Goal: Task Accomplishment & Management: Manage account settings

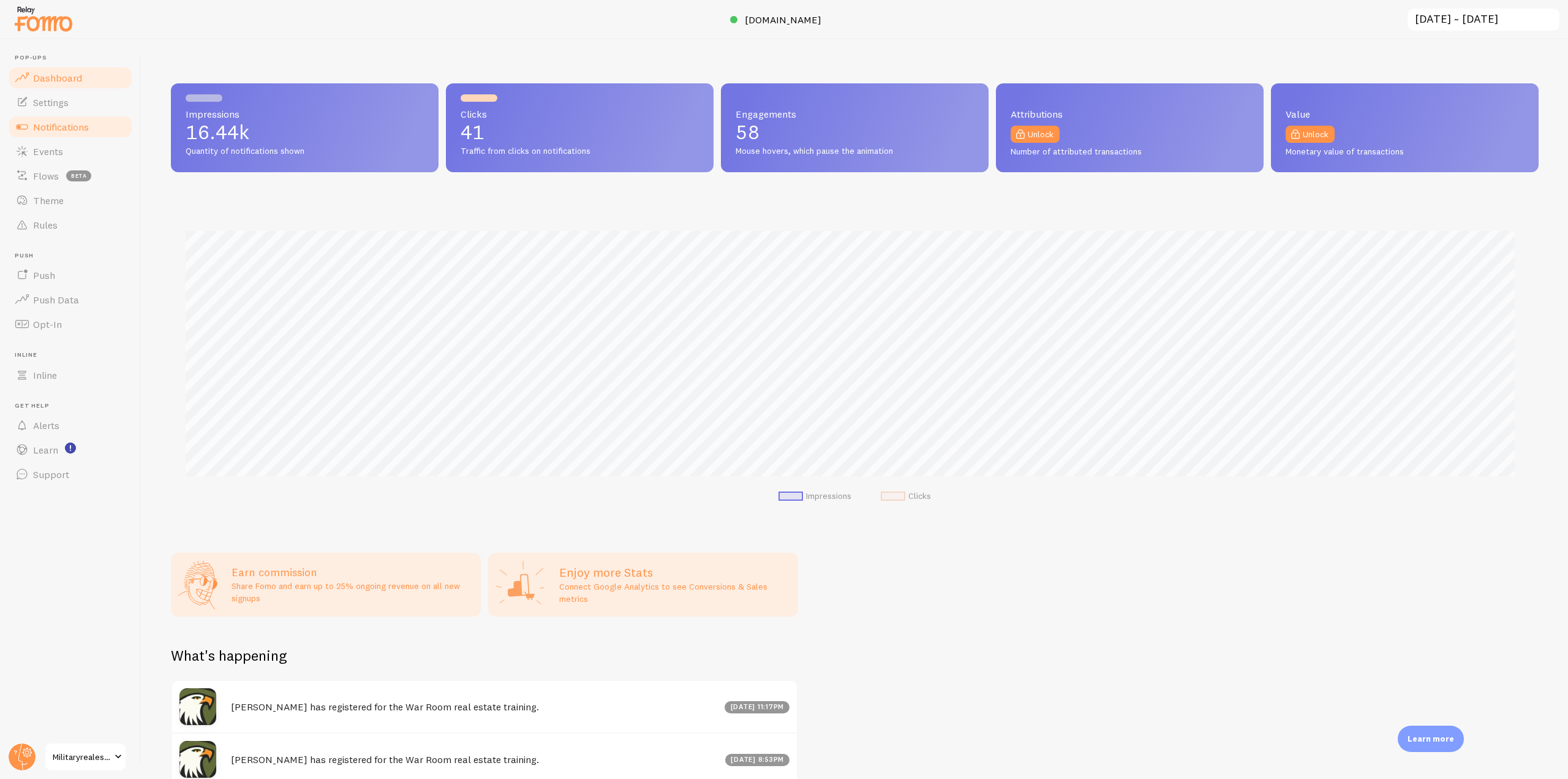
click at [62, 133] on link "Notifications" at bounding box center [70, 126] width 126 height 24
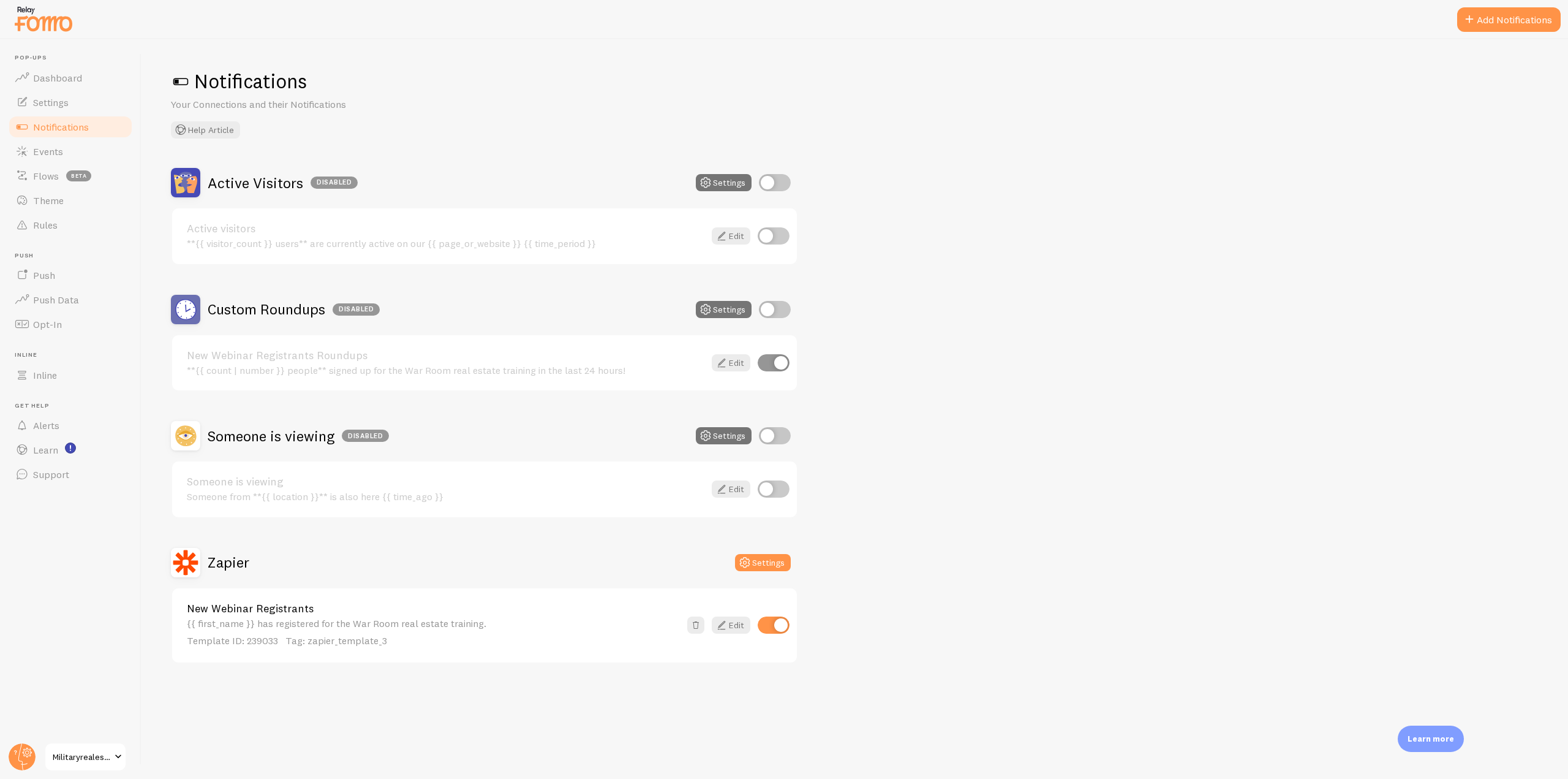
click at [1272, 686] on div "Notifications Your Connections and their Notifications Help Article Active Visi…" at bounding box center [854, 409] width 1426 height 740
click at [62, 155] on span "Events" at bounding box center [48, 151] width 30 height 12
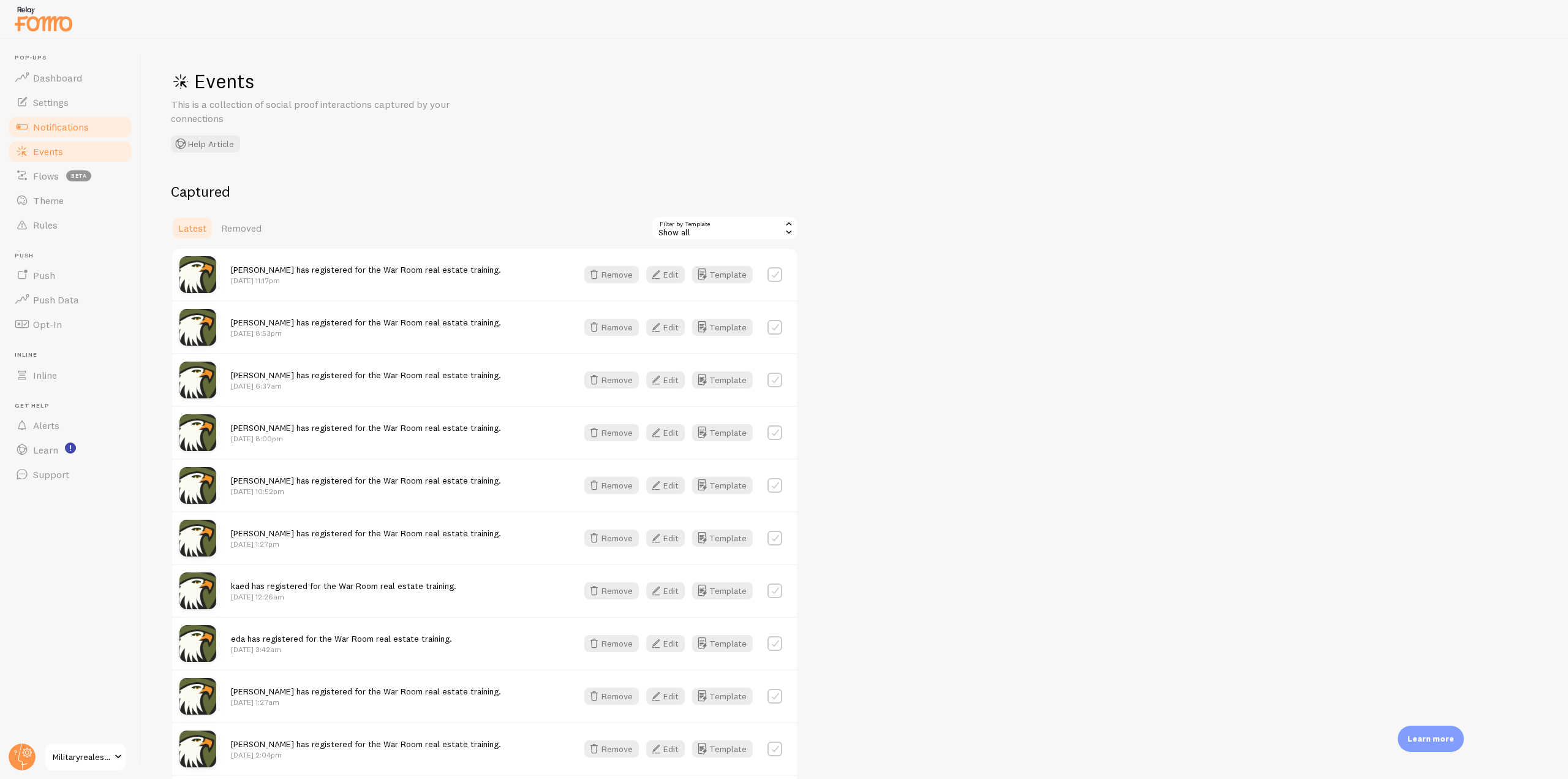
click at [95, 129] on link "Notifications" at bounding box center [70, 126] width 126 height 24
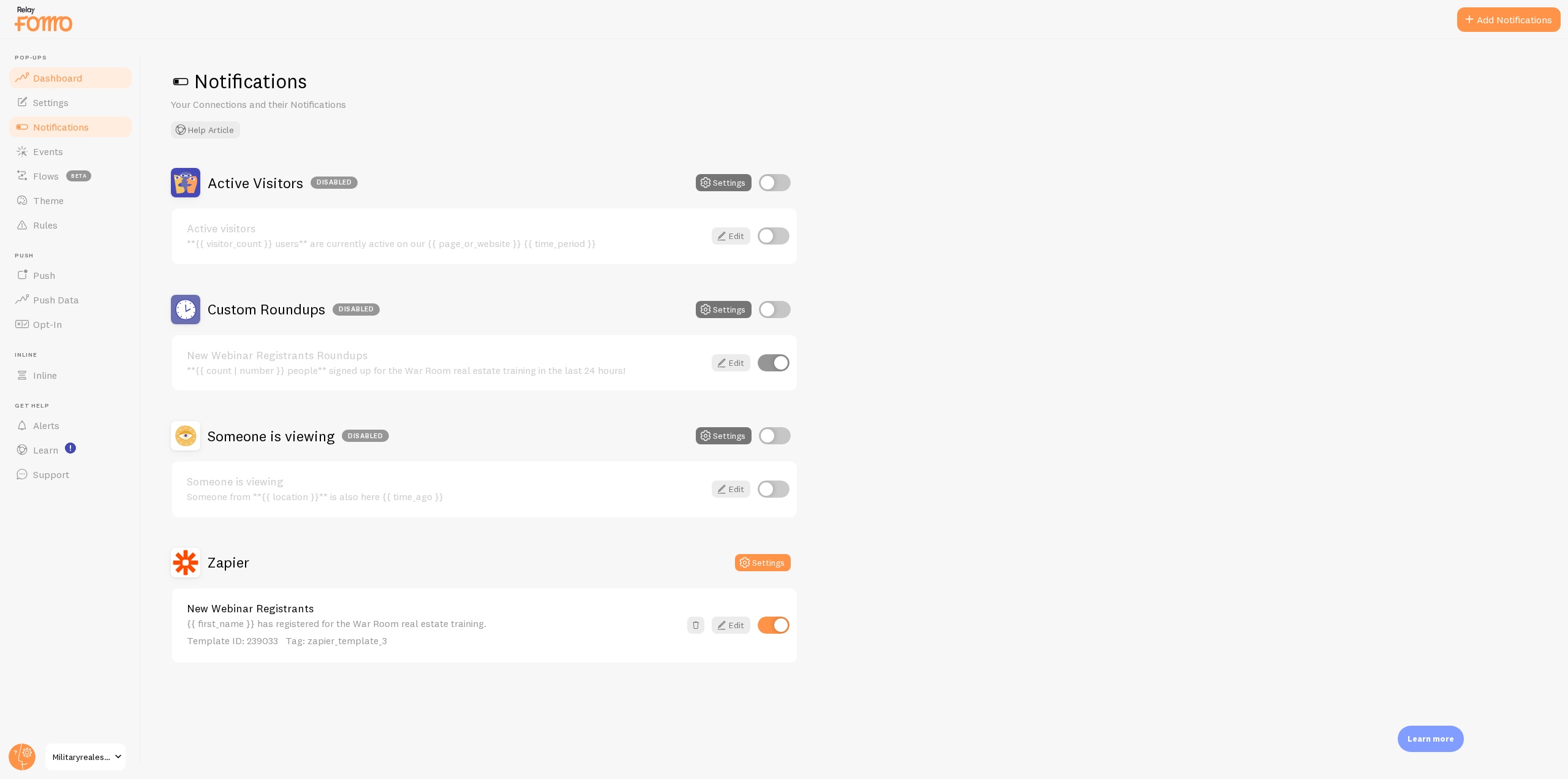
click at [68, 79] on span "Dashboard" at bounding box center [57, 78] width 49 height 12
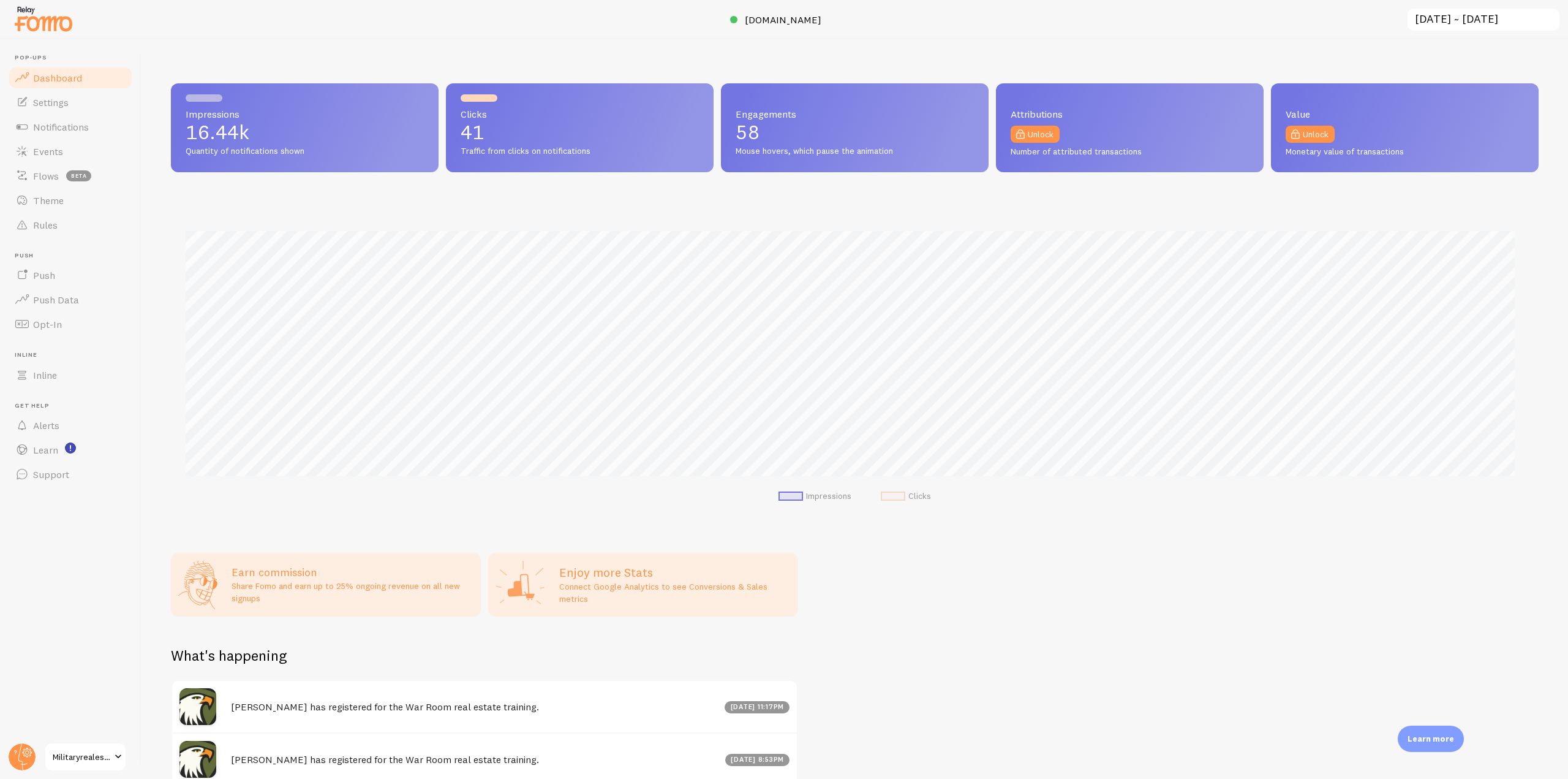
scroll to position [322, 1359]
click at [63, 99] on span "Settings" at bounding box center [51, 102] width 35 height 12
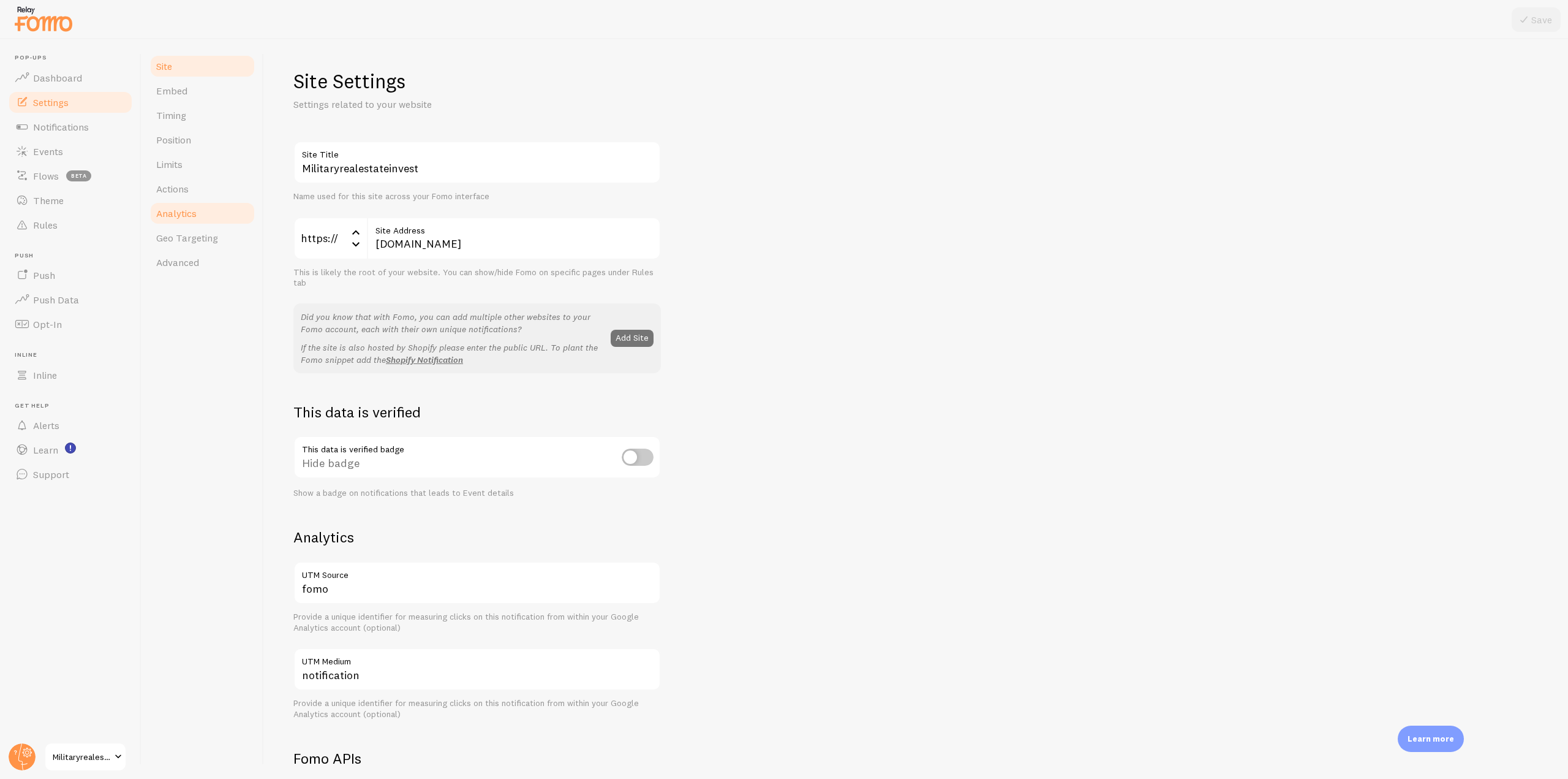
click at [194, 213] on span "Analytics" at bounding box center [177, 213] width 41 height 12
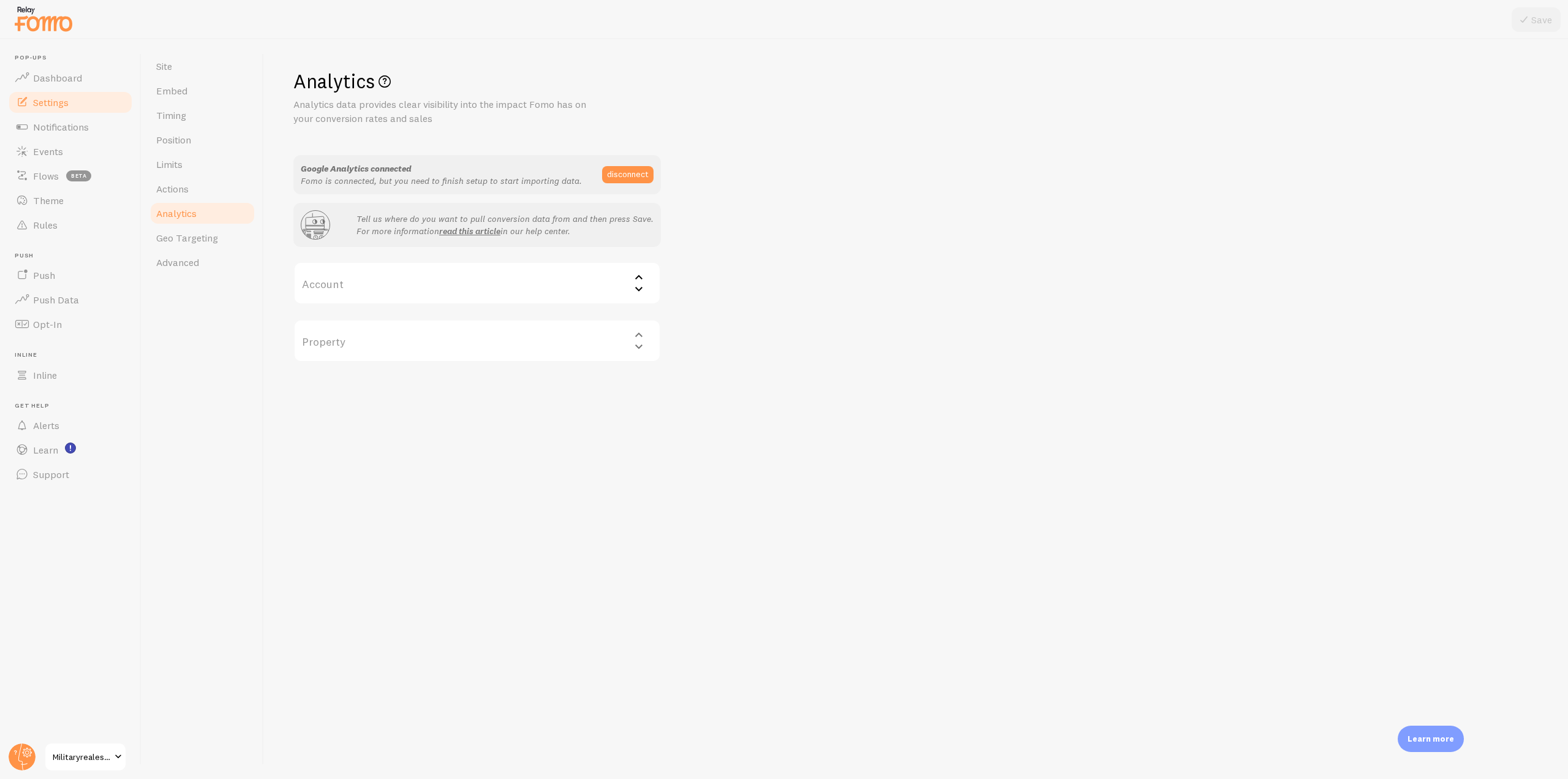
click at [577, 294] on label "Account" at bounding box center [477, 282] width 368 height 43
click at [764, 290] on div "Analytics Analytics data provides clear visibility into the impact Fomo has on …" at bounding box center [916, 215] width 1245 height 294
click at [575, 342] on div "Property Select property" at bounding box center [477, 340] width 368 height 43
click at [631, 337] on div "Property Select property" at bounding box center [477, 340] width 368 height 43
click at [51, 100] on span "Settings" at bounding box center [51, 102] width 35 height 12
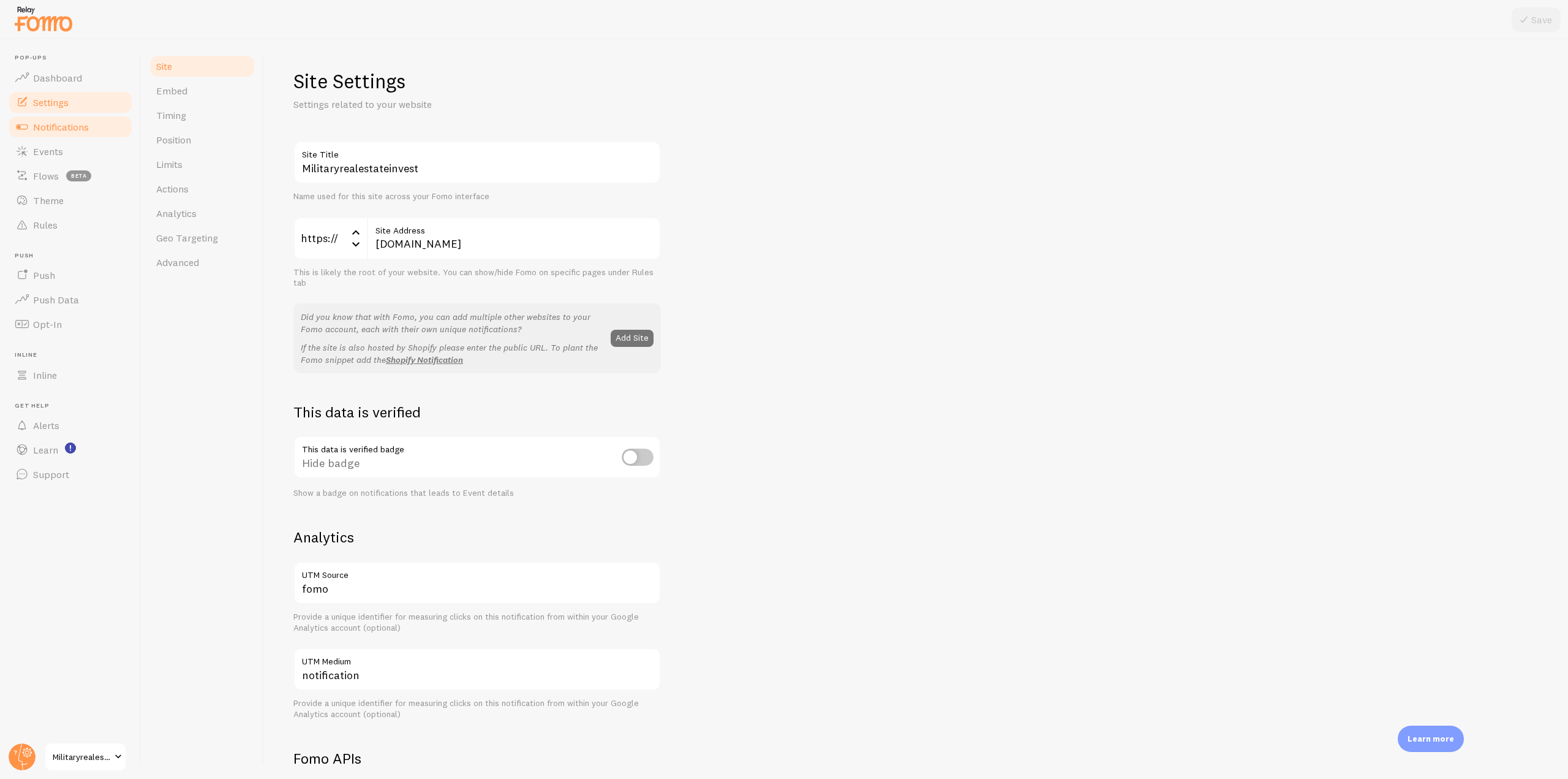
click at [58, 131] on span "Notifications" at bounding box center [60, 127] width 56 height 12
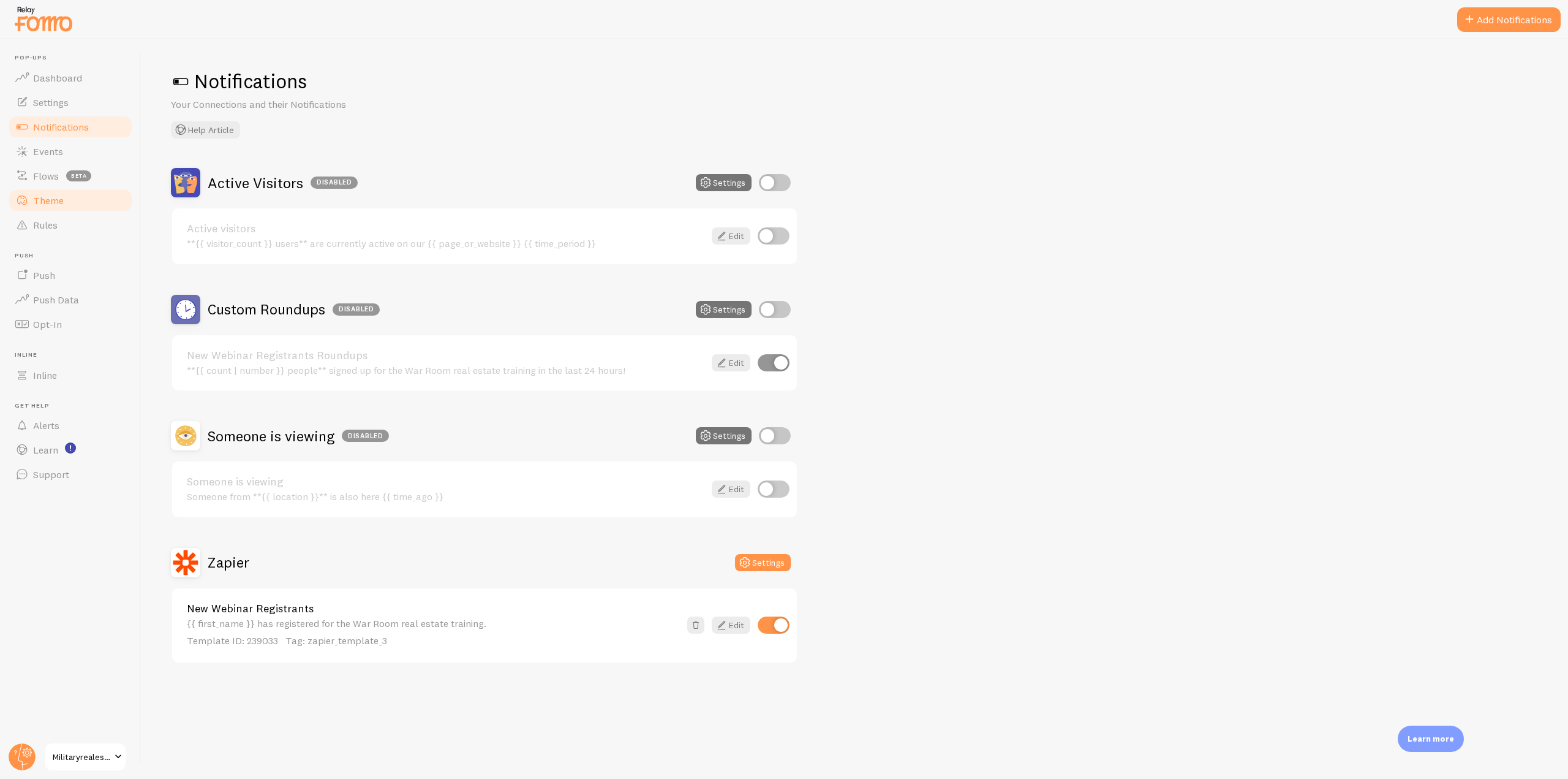
click at [70, 204] on link "Theme" at bounding box center [70, 200] width 126 height 24
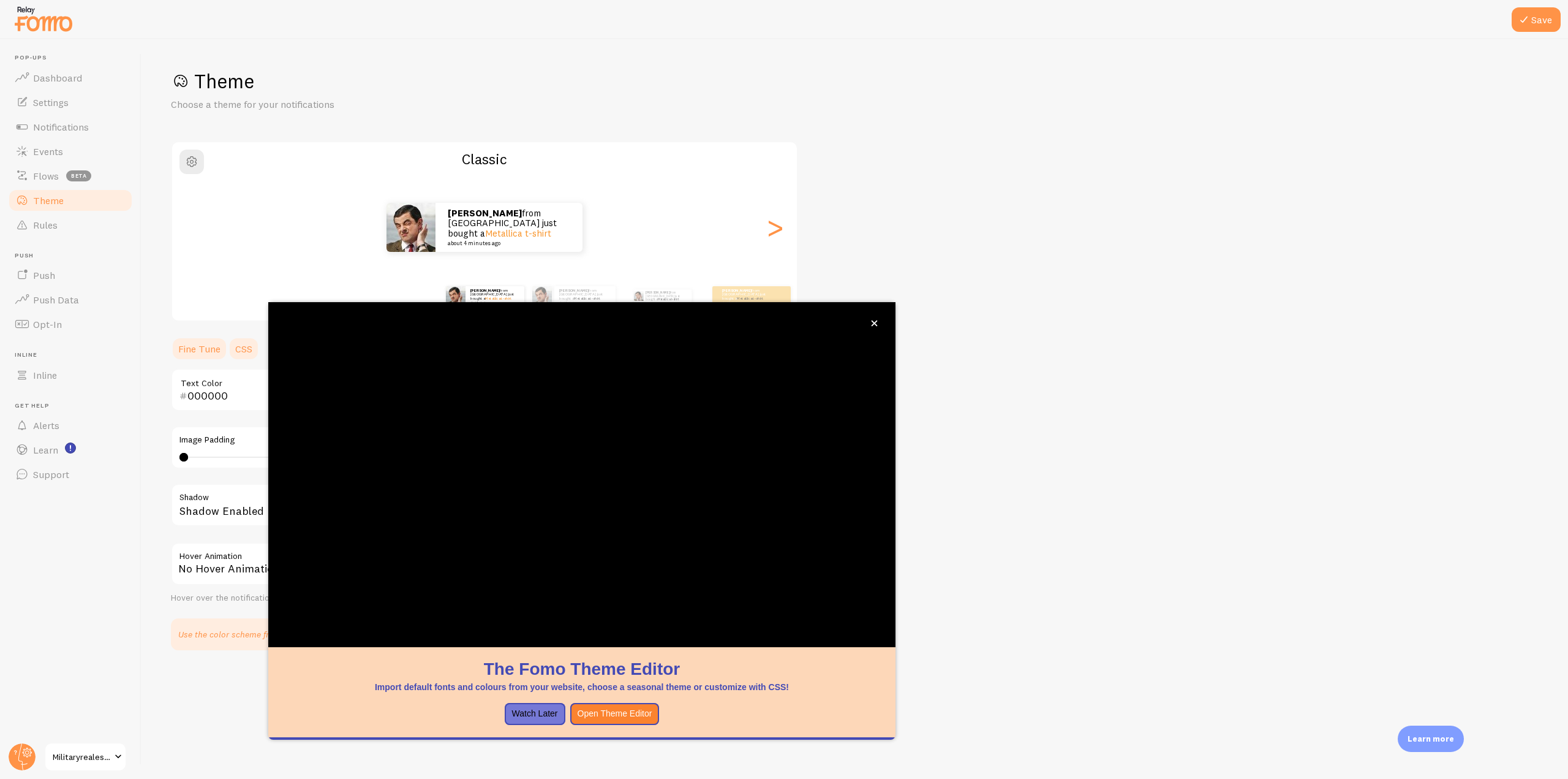
click at [242, 351] on link "CSS" at bounding box center [244, 348] width 32 height 24
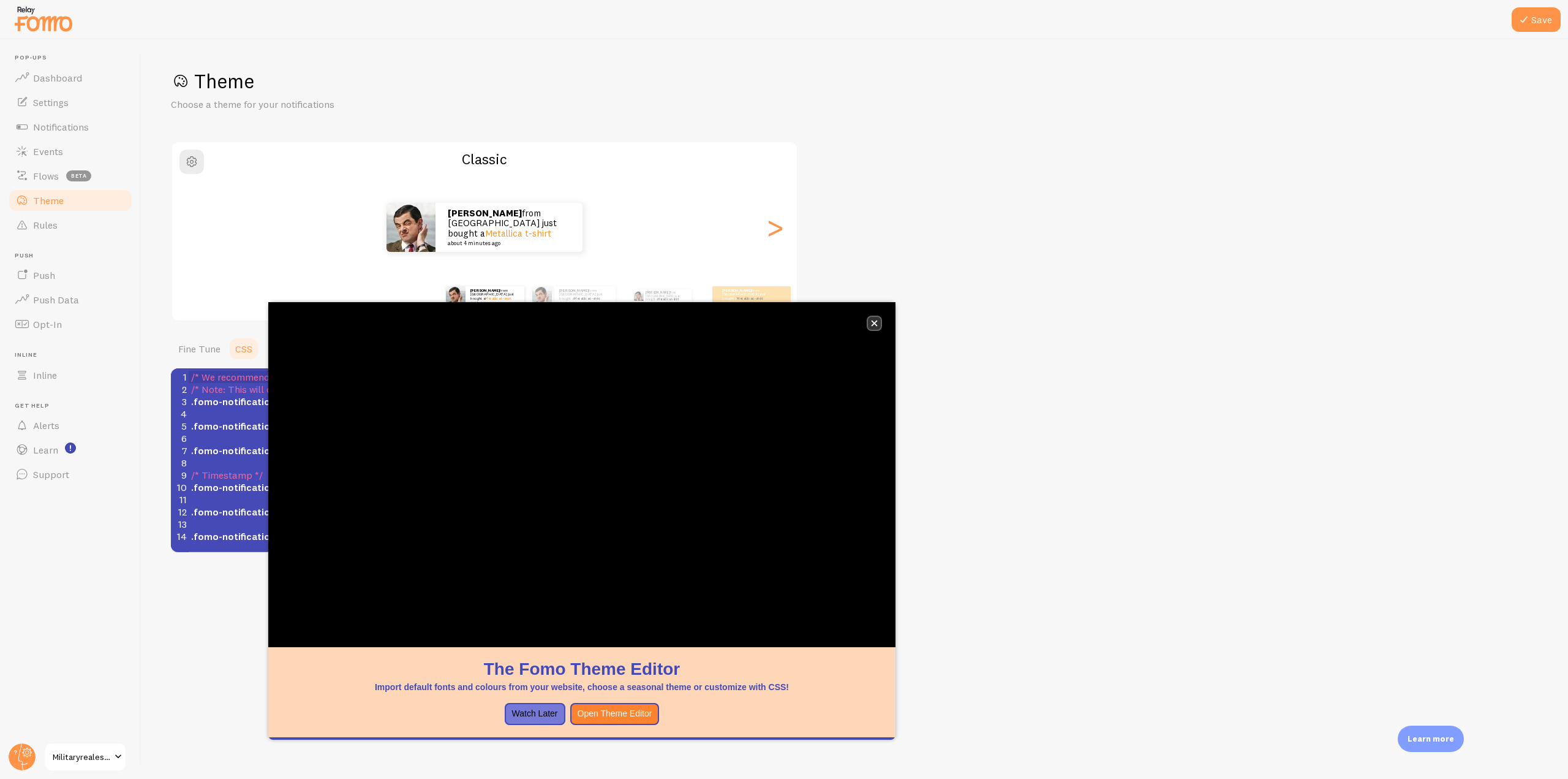
click at [871, 321] on icon "close," at bounding box center [874, 323] width 6 height 6
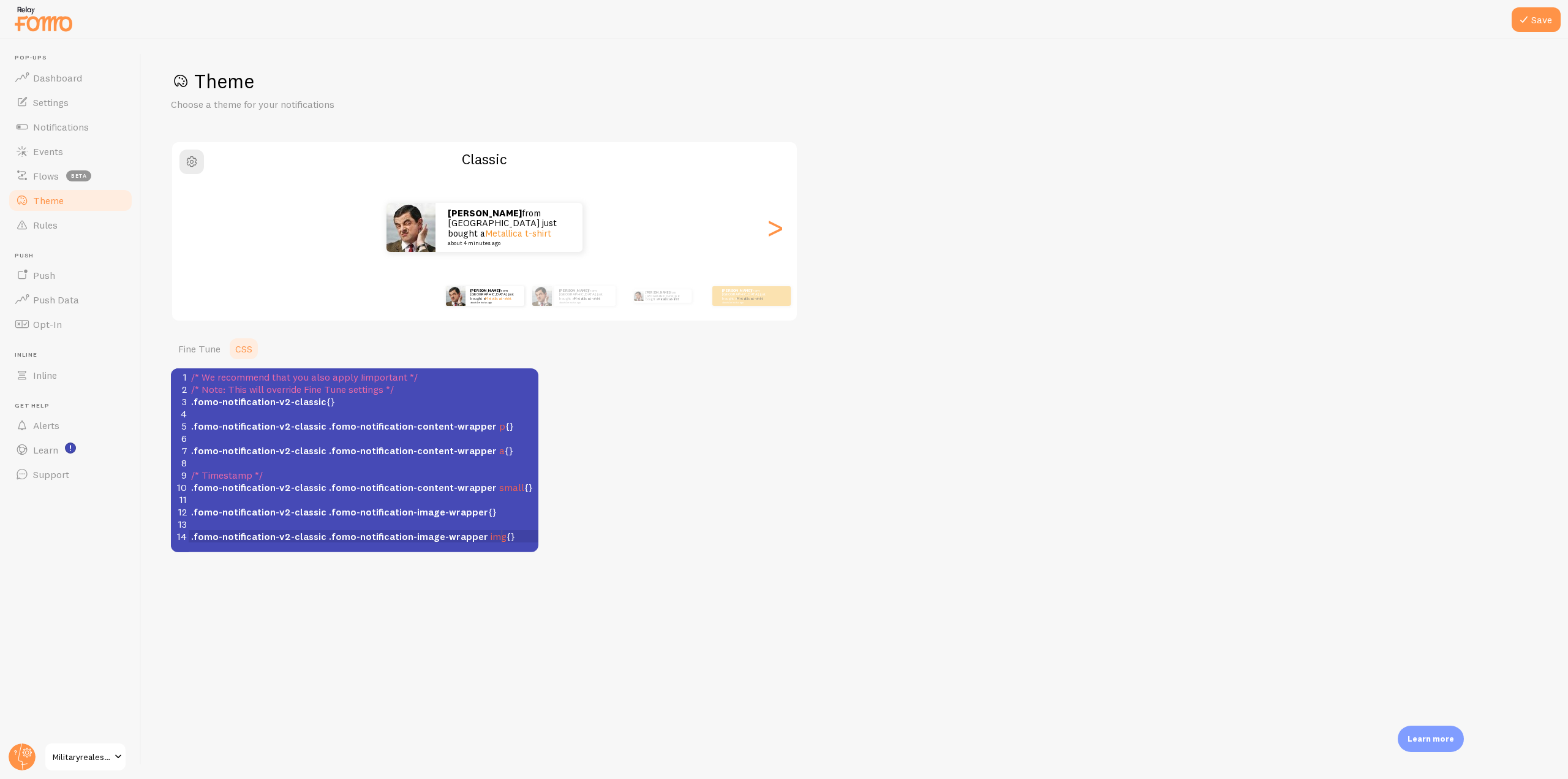
scroll to position [5, 0]
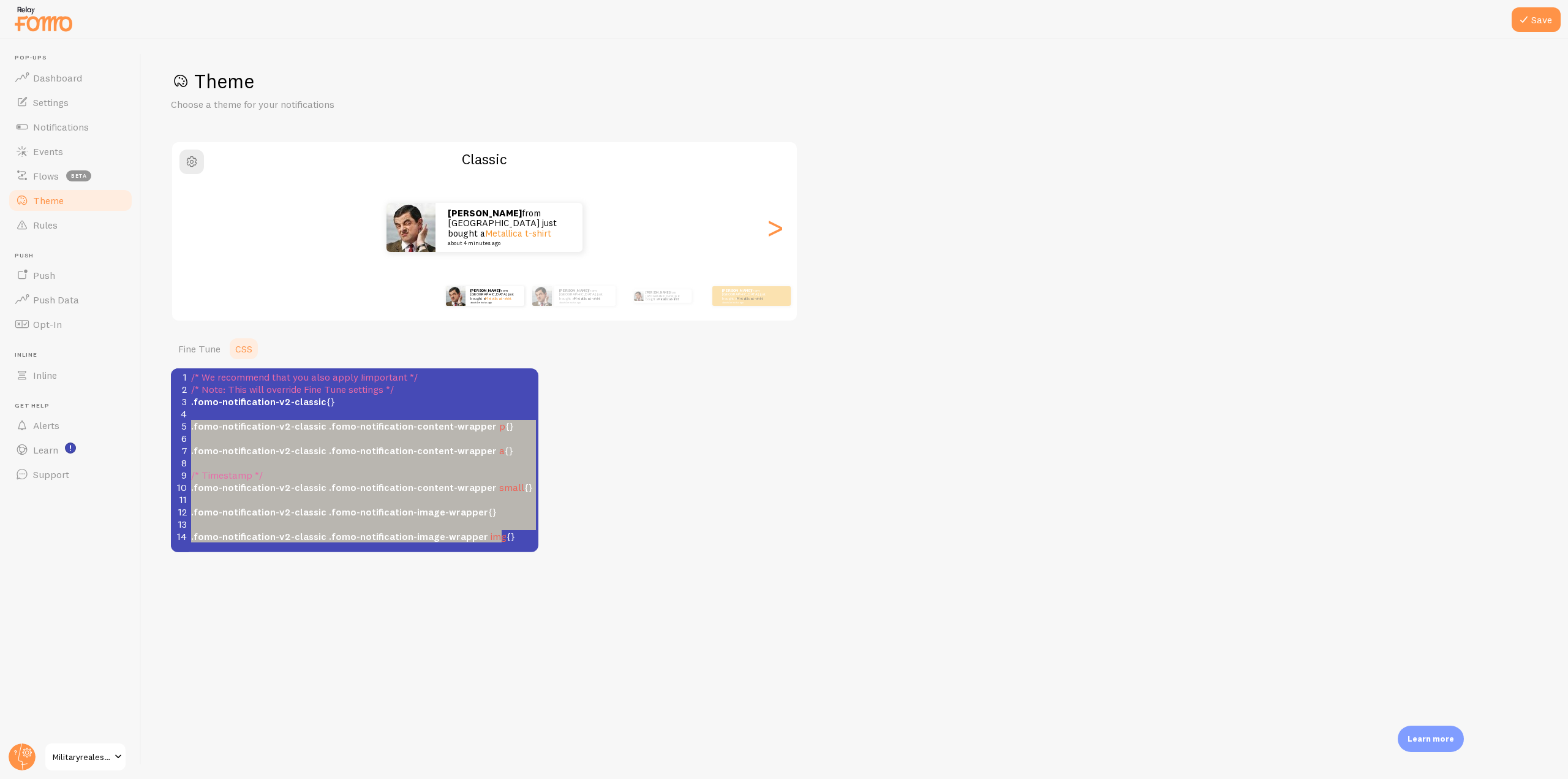
type textarea ".fomo-notification-v2-classic {} .fomo-notification-v2-classic .fomo-notificati…"
drag, startPoint x: 512, startPoint y: 537, endPoint x: 173, endPoint y: 405, distance: 363.8
click at [188, 405] on div "1 /* We recommend that you also apply !important */ 2 /* Note: This will overri…" at bounding box center [368, 456] width 359 height 171
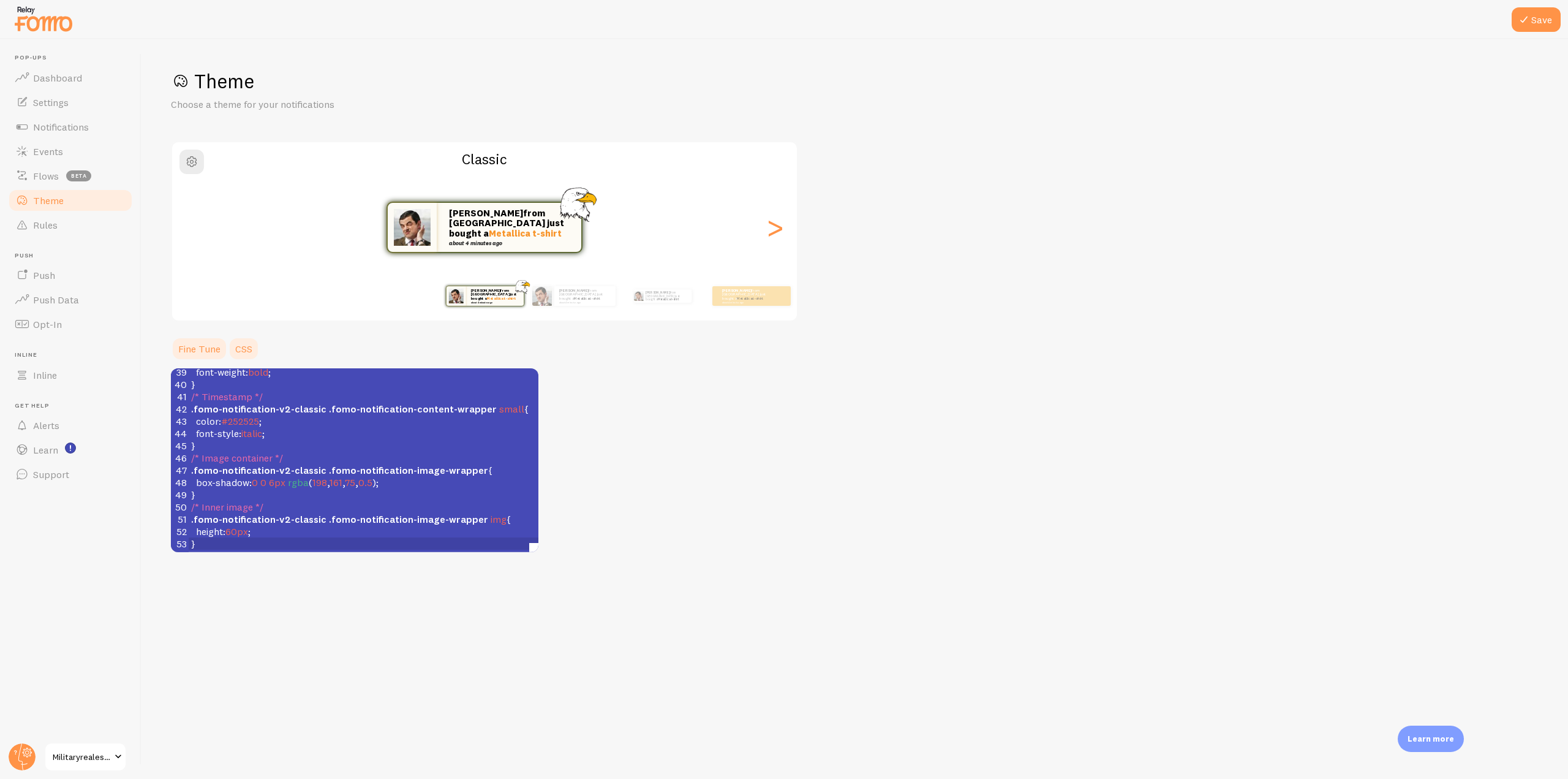
click at [203, 345] on link "Fine Tune" at bounding box center [199, 348] width 57 height 24
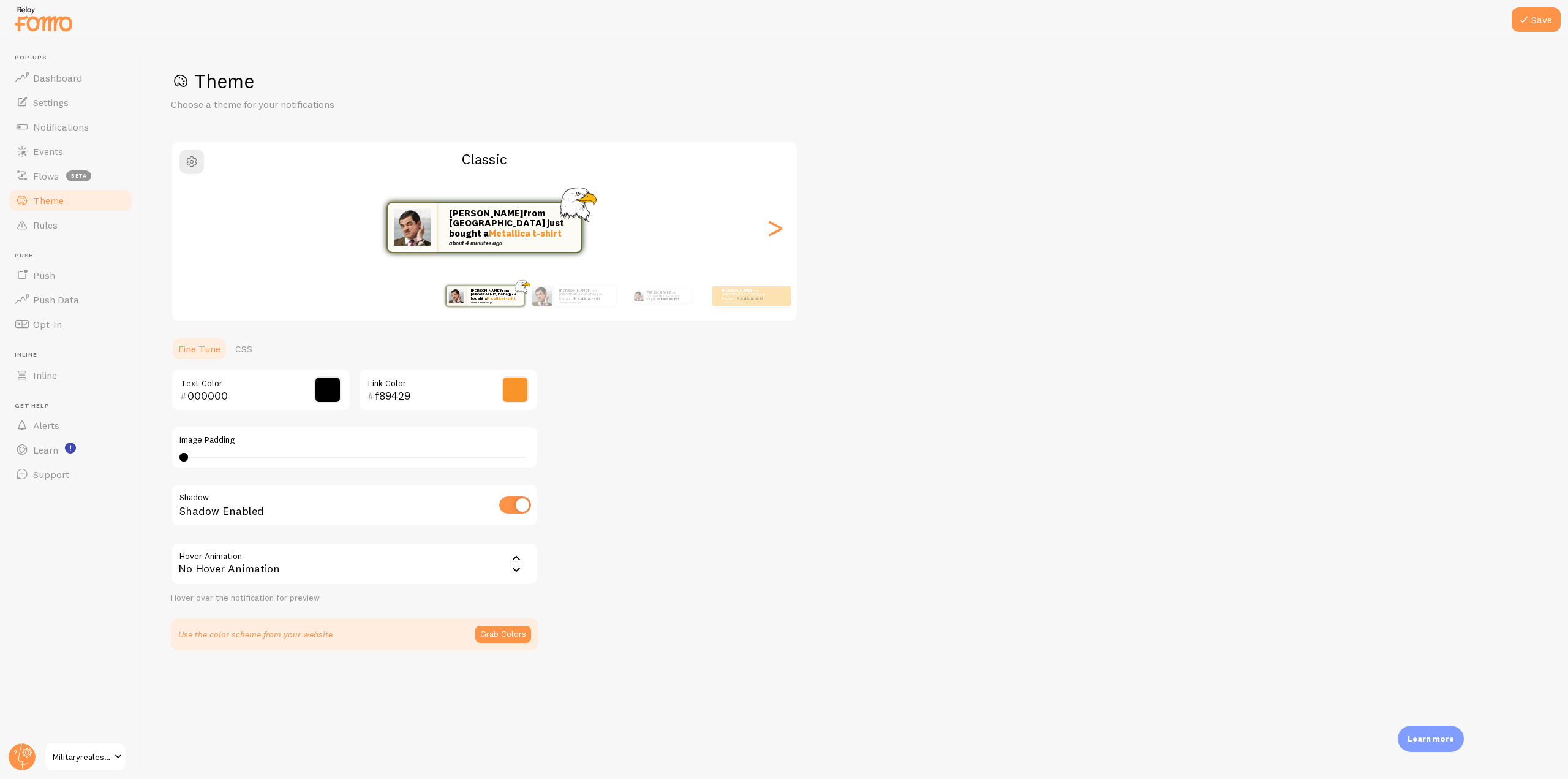
click at [312, 563] on div "No Hover Animation" at bounding box center [355, 563] width 368 height 43
click at [235, 625] on li "Forward" at bounding box center [355, 625] width 365 height 22
click at [242, 346] on link "CSS" at bounding box center [244, 348] width 32 height 24
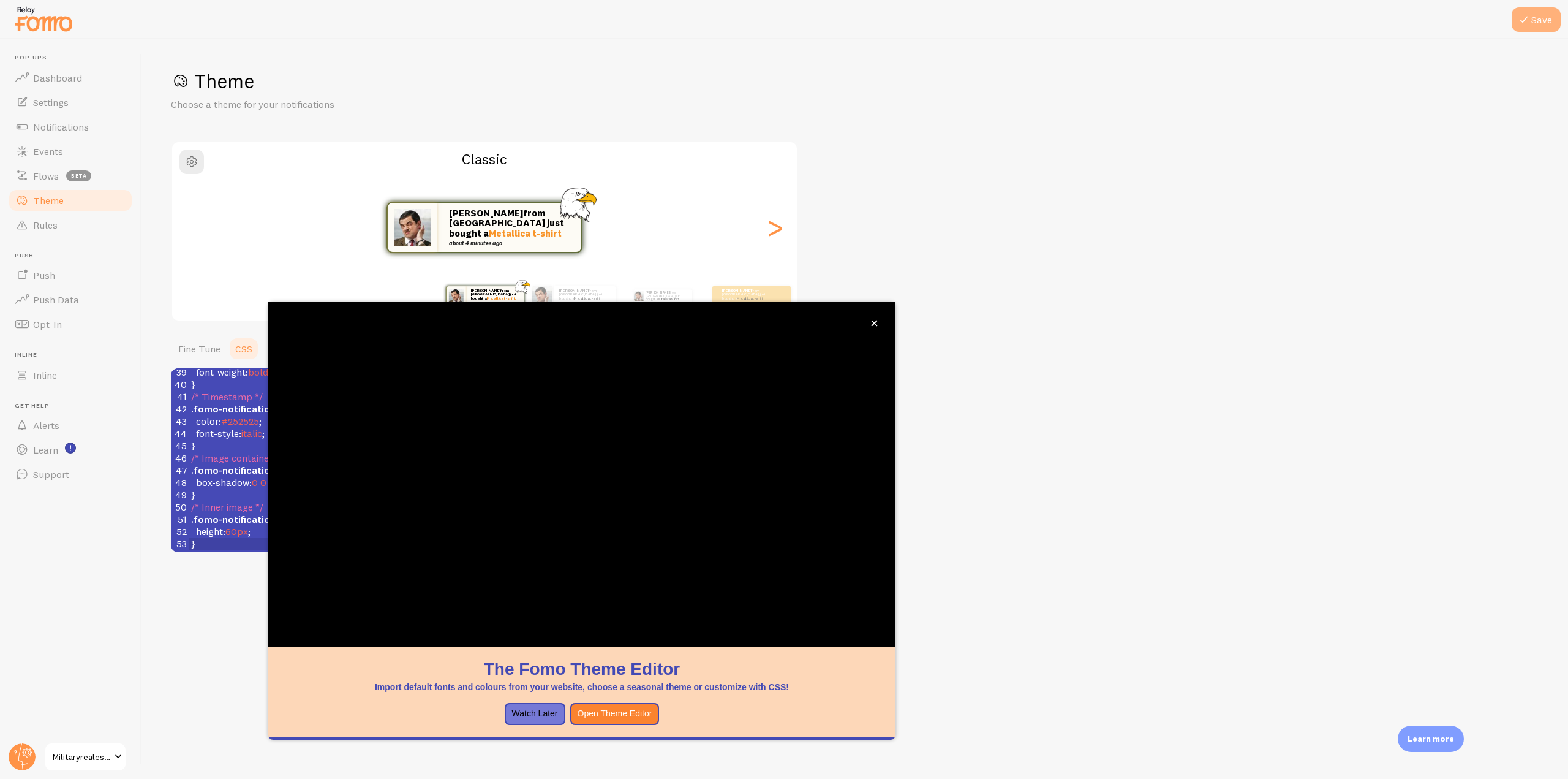
click at [1527, 28] on button "Save" at bounding box center [1536, 19] width 49 height 24
click at [66, 73] on span "Dashboard" at bounding box center [57, 78] width 49 height 12
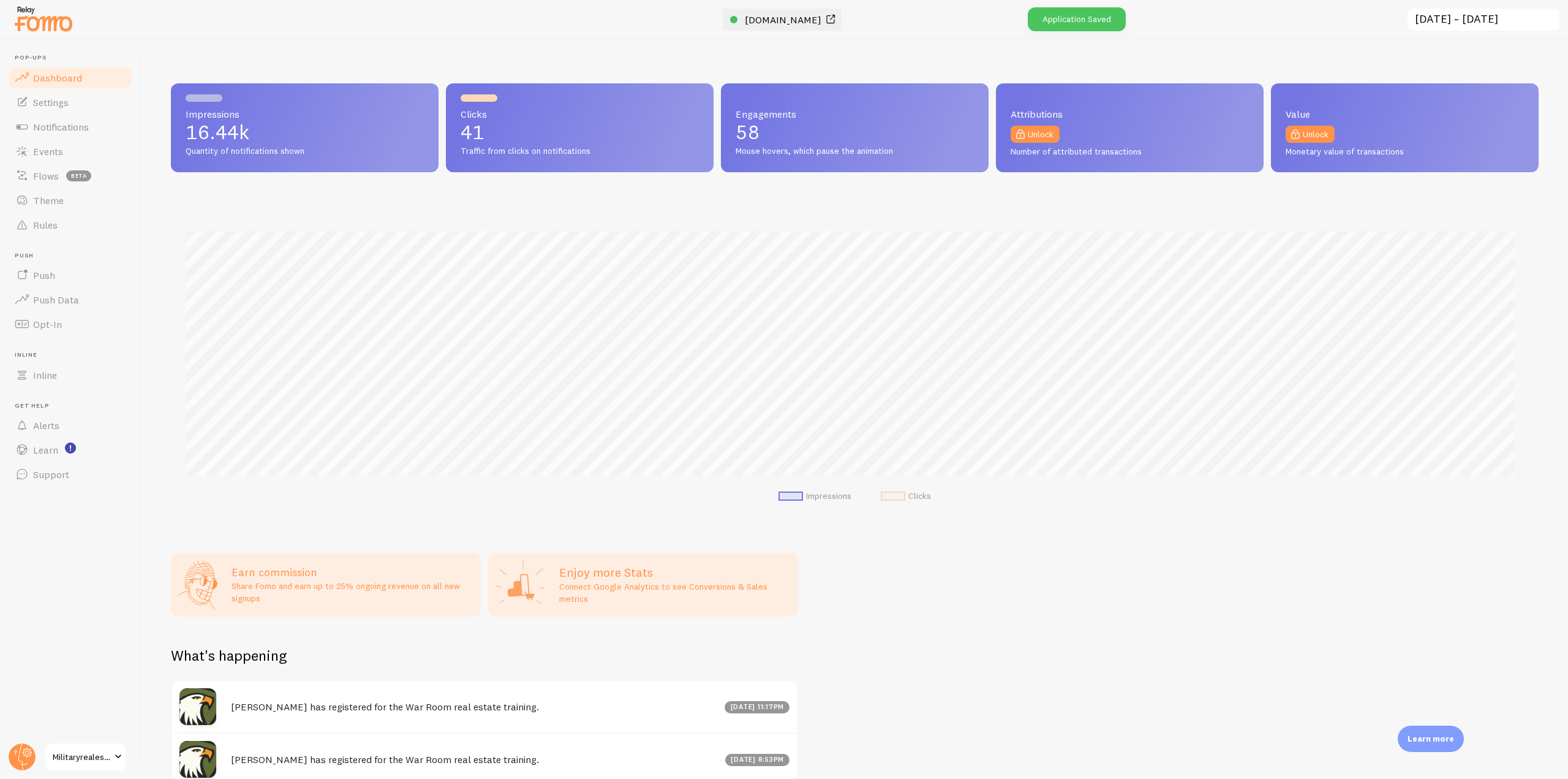
scroll to position [322, 1359]
click at [759, 20] on span "[DOMAIN_NAME]" at bounding box center [783, 20] width 77 height 12
click at [66, 137] on link "Notifications" at bounding box center [70, 126] width 126 height 24
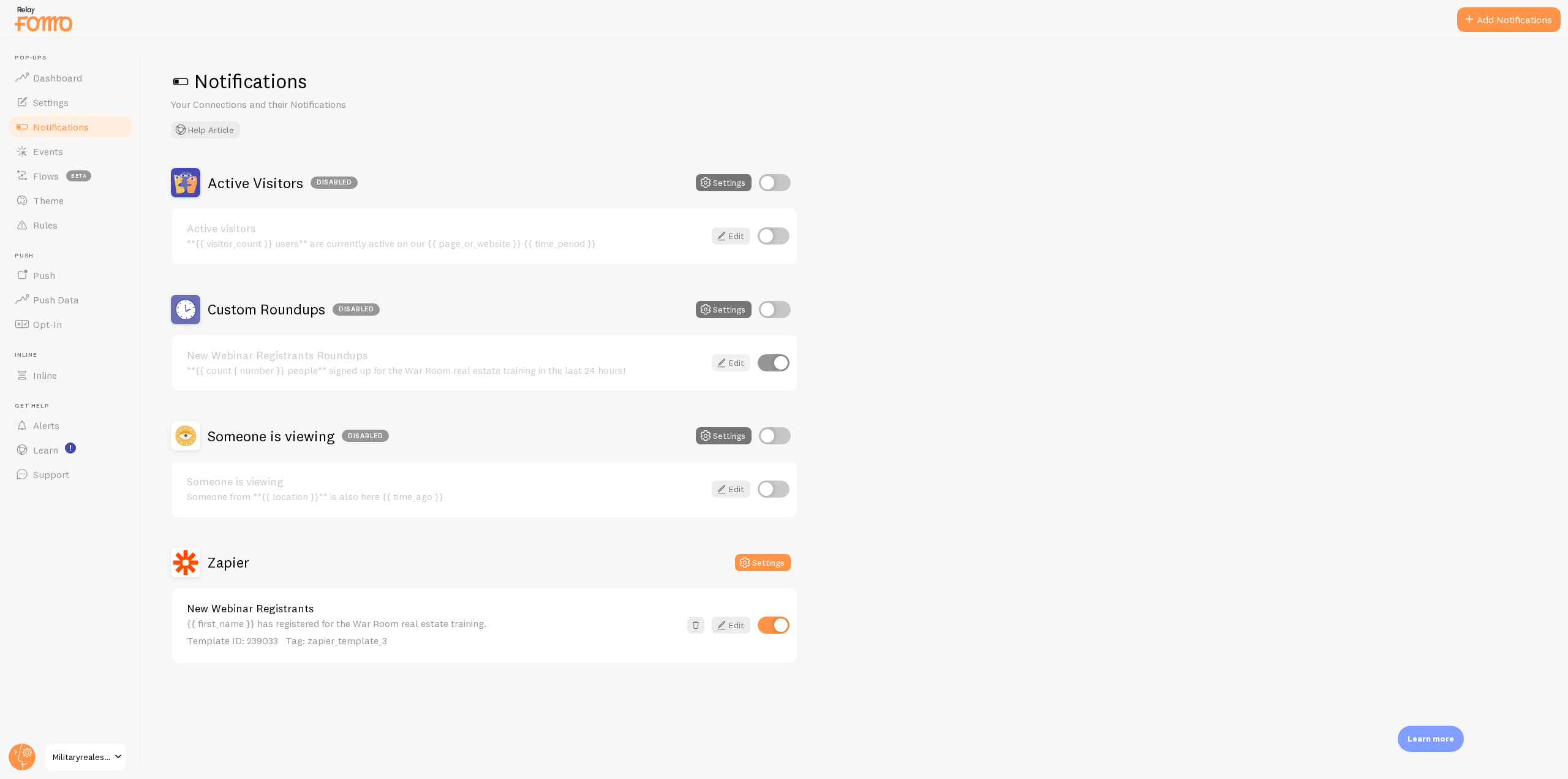
click at [714, 359] on icon at bounding box center [722, 363] width 14 height 14
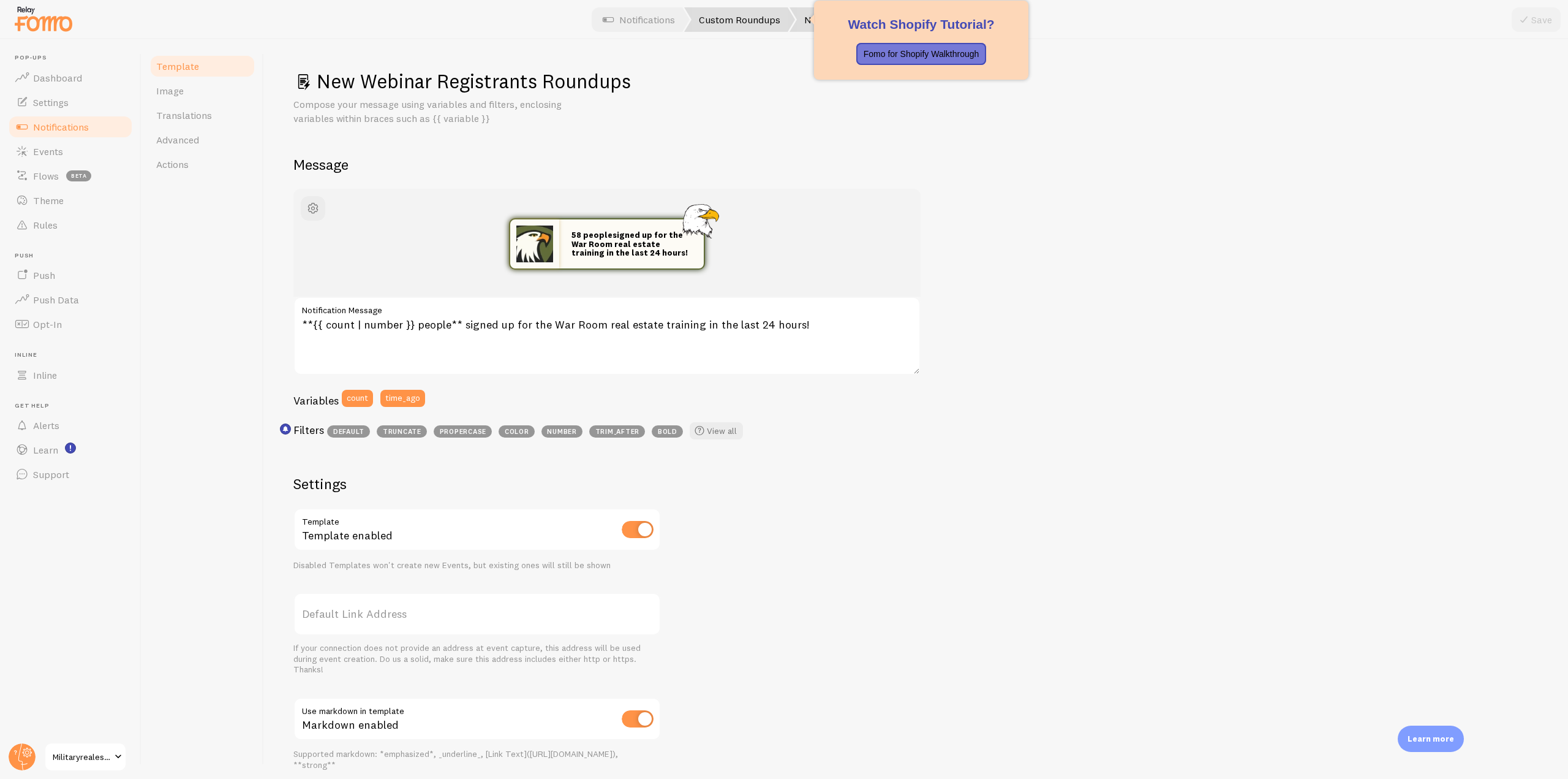
click at [742, 19] on link "Custom Roundups" at bounding box center [739, 19] width 111 height 24
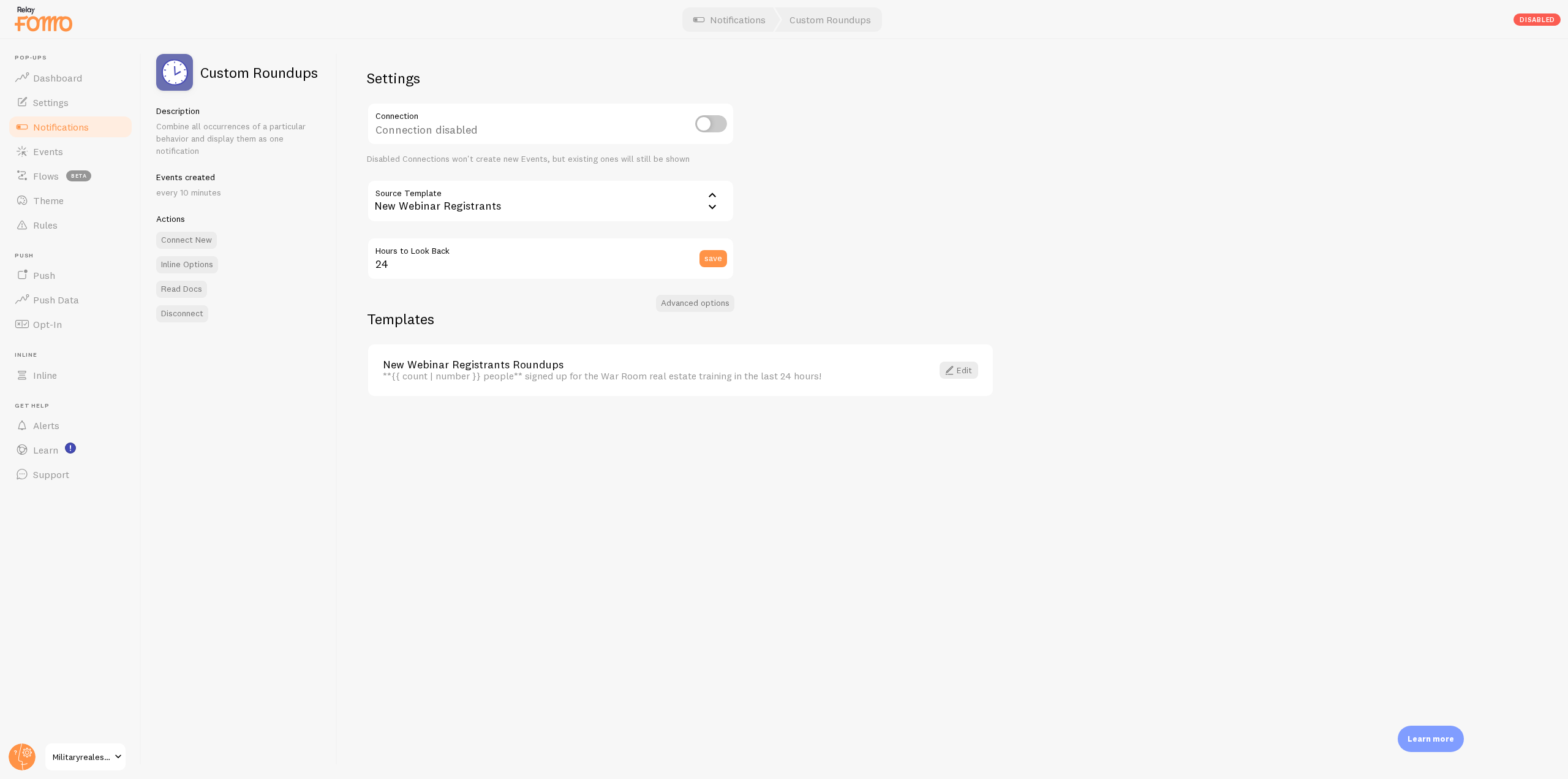
click at [706, 131] on input "checkbox" at bounding box center [711, 123] width 32 height 17
checkbox input "true"
click at [64, 129] on span "Notifications" at bounding box center [60, 127] width 56 height 12
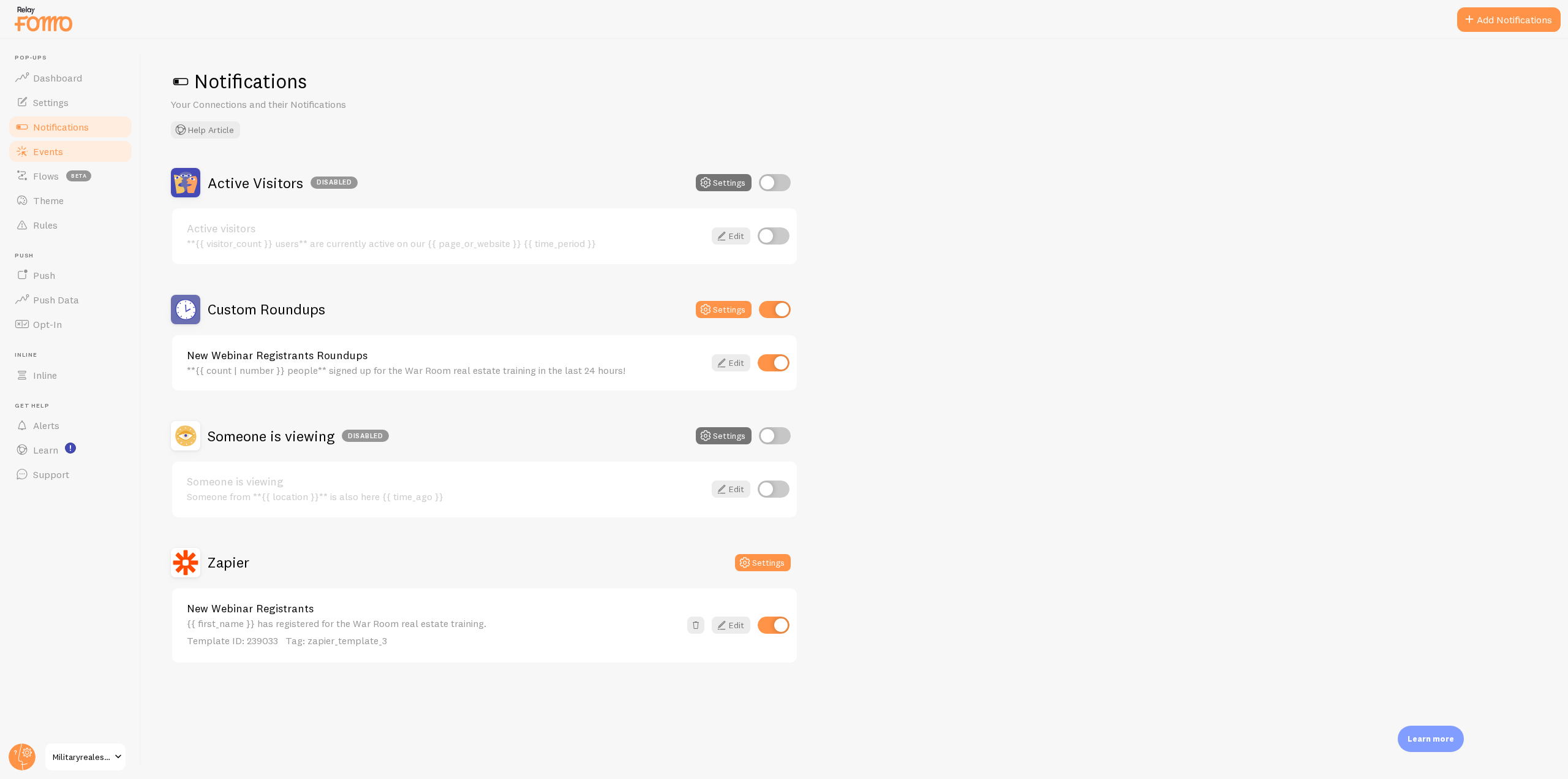
click at [57, 145] on span "Events" at bounding box center [48, 151] width 30 height 12
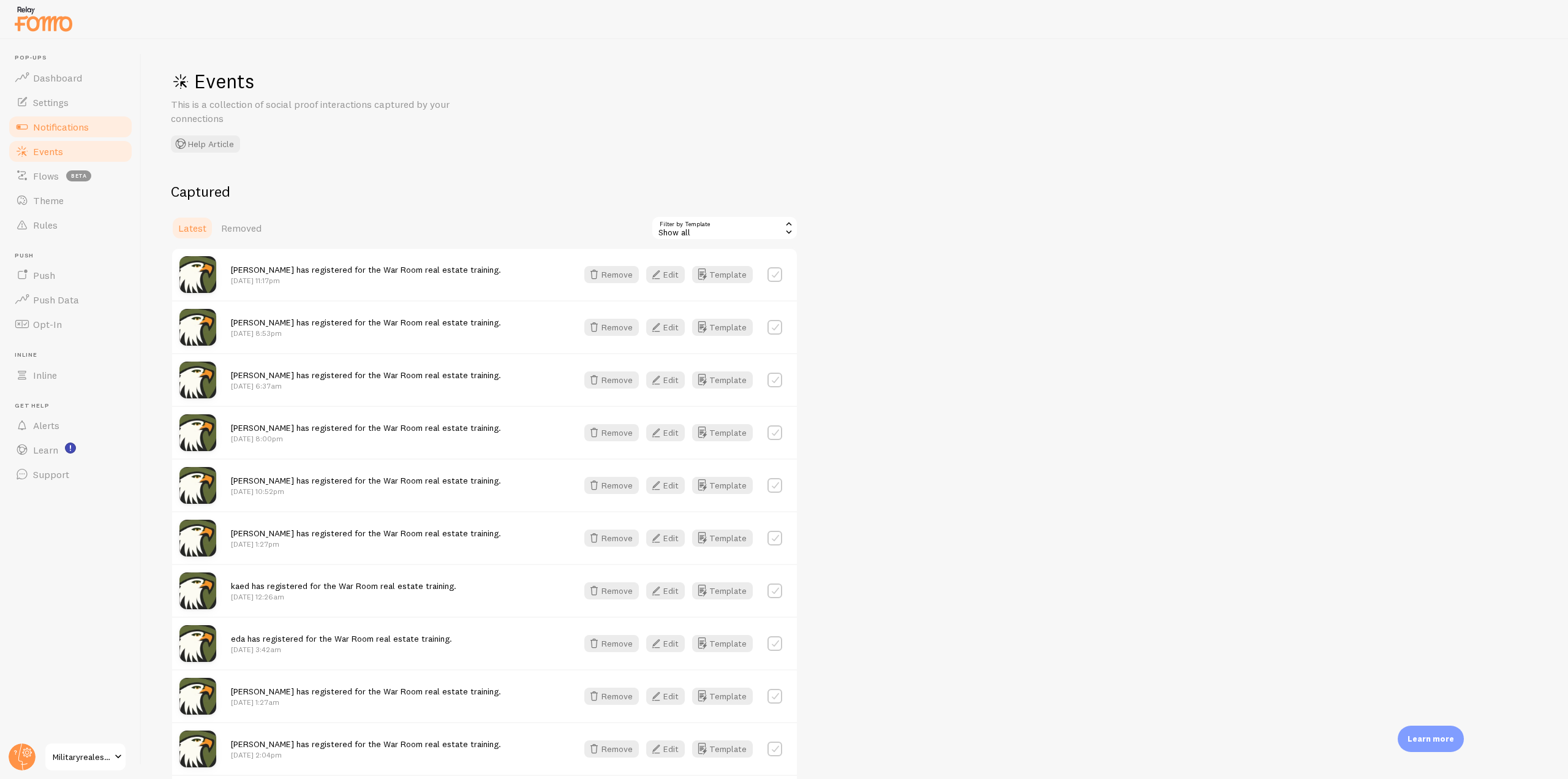
click at [70, 129] on span "Notifications" at bounding box center [60, 127] width 56 height 12
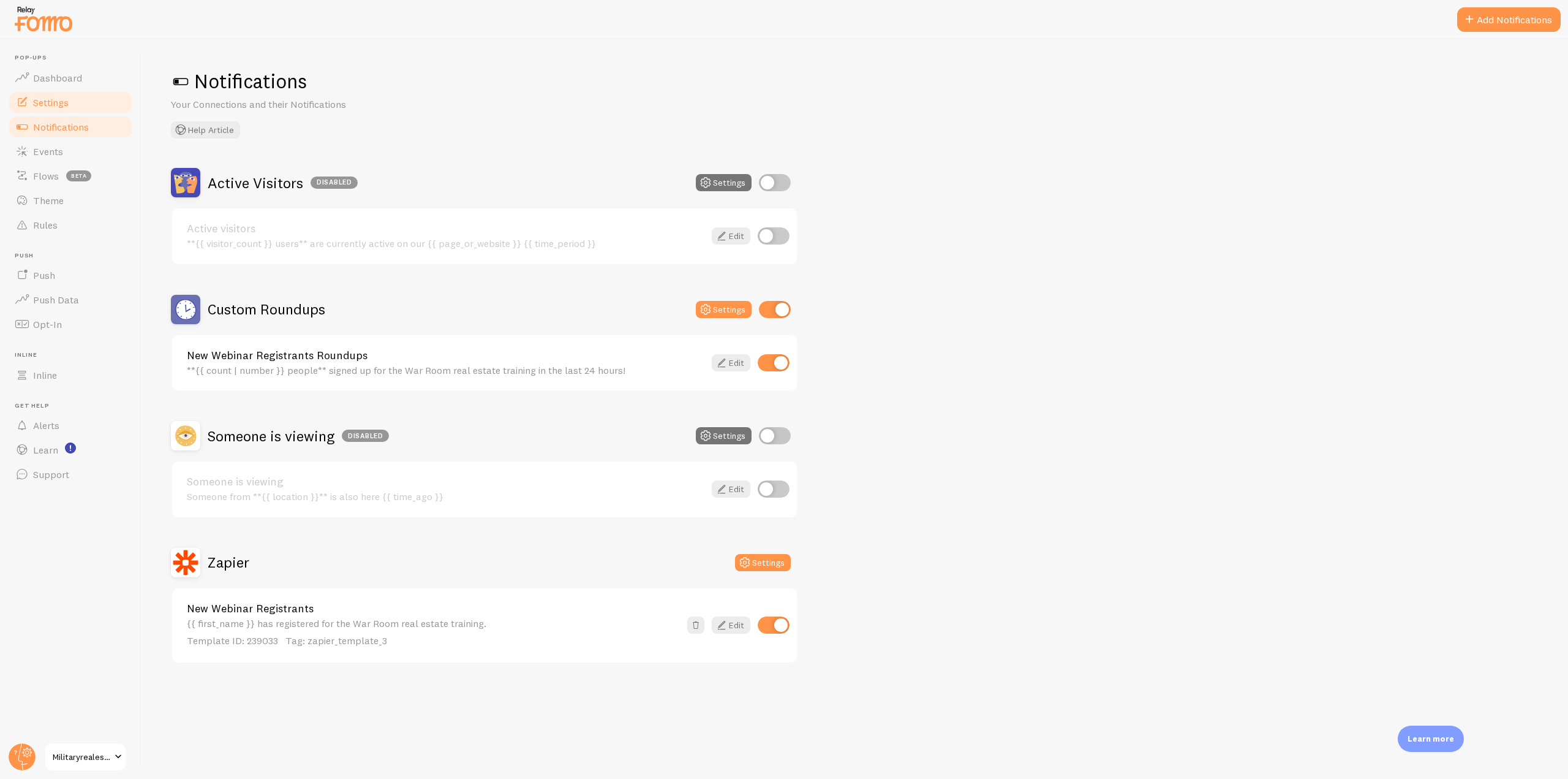
click at [60, 108] on link "Settings" at bounding box center [70, 102] width 126 height 24
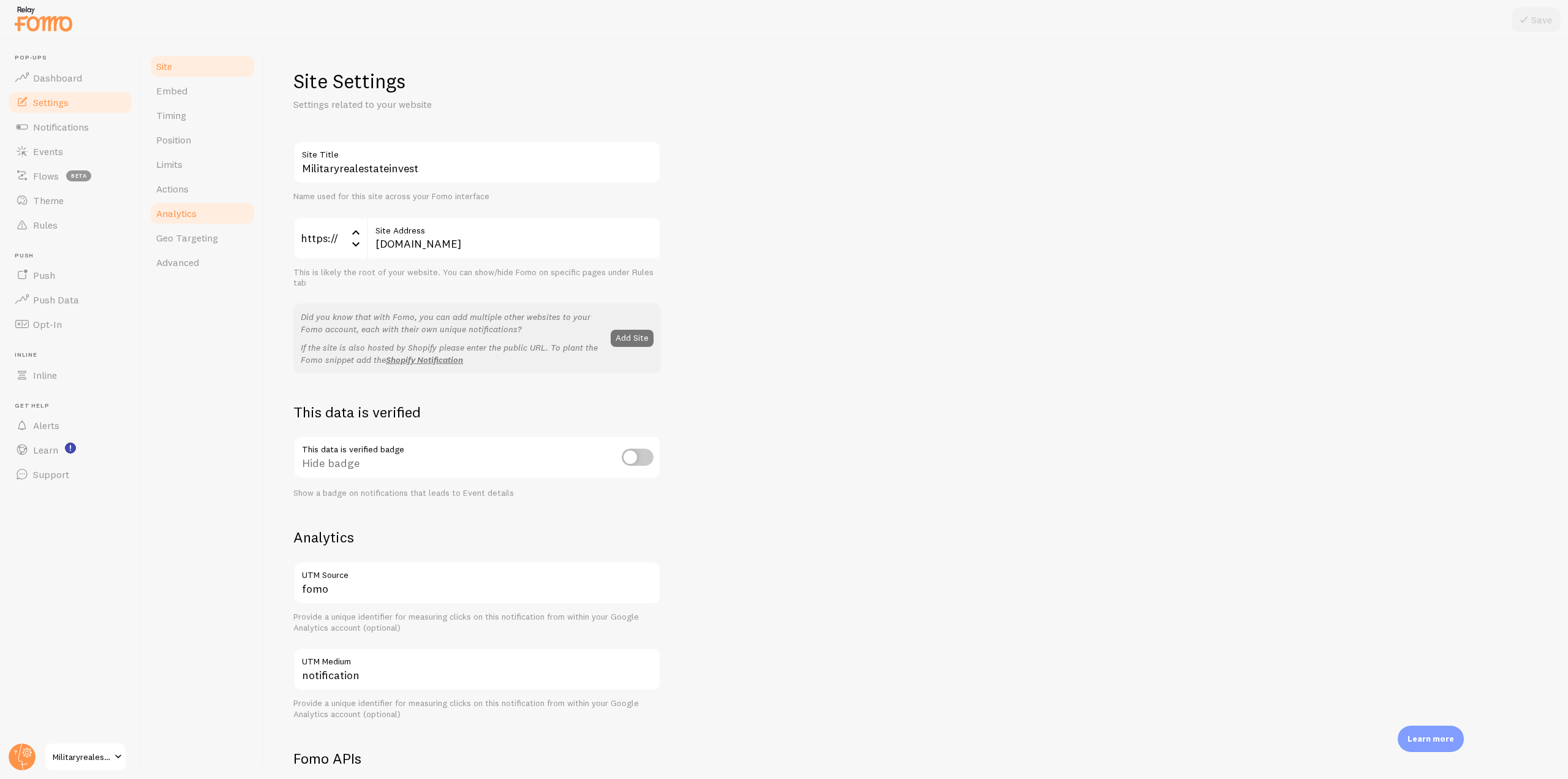
click at [199, 208] on link "Analytics" at bounding box center [202, 213] width 107 height 24
